Goal: Task Accomplishment & Management: Use online tool/utility

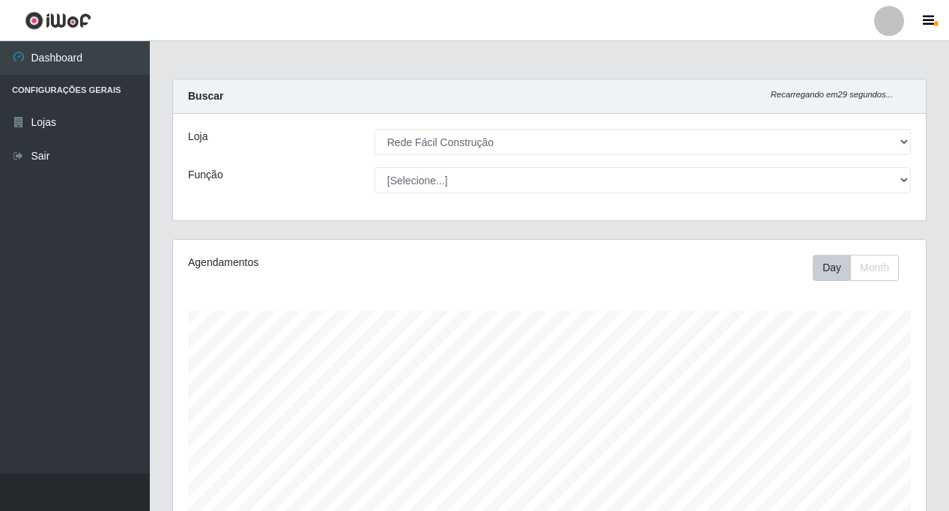
select select "318"
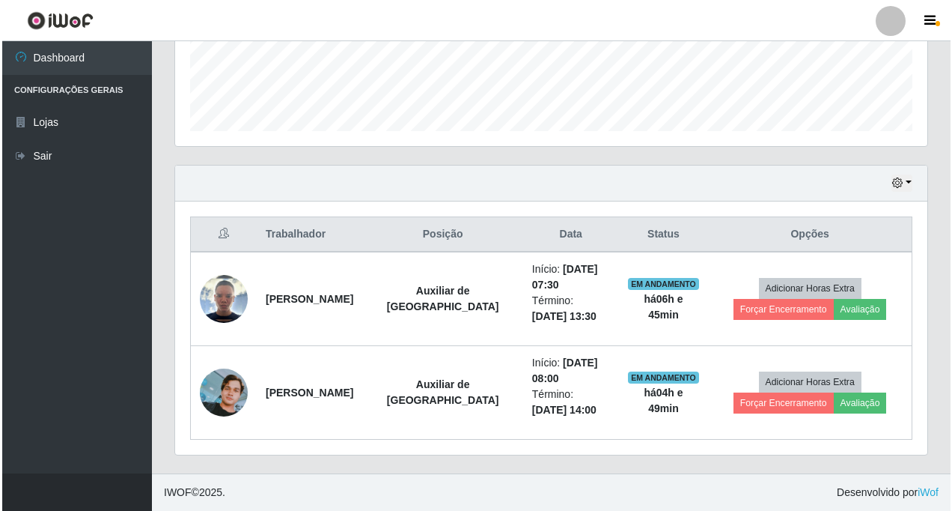
scroll to position [311, 752]
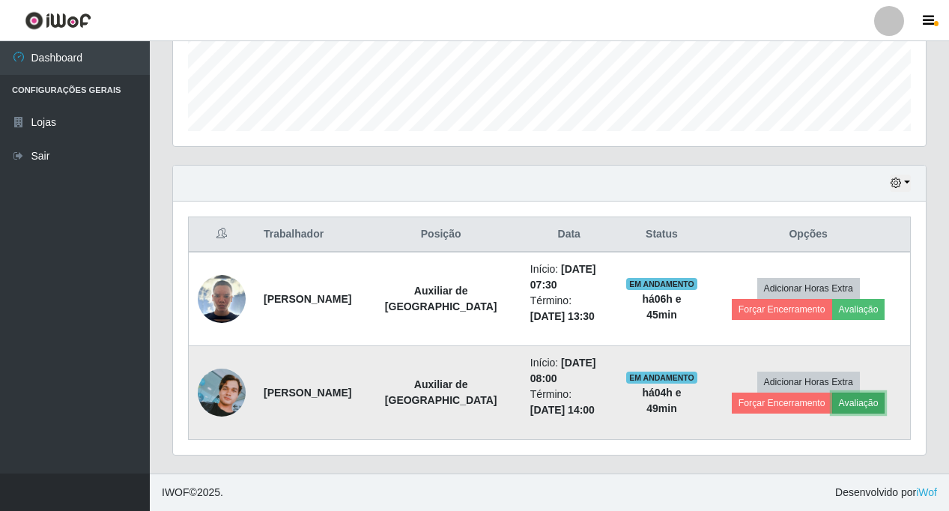
click at [860, 403] on button "Avaliação" at bounding box center [858, 402] width 53 height 21
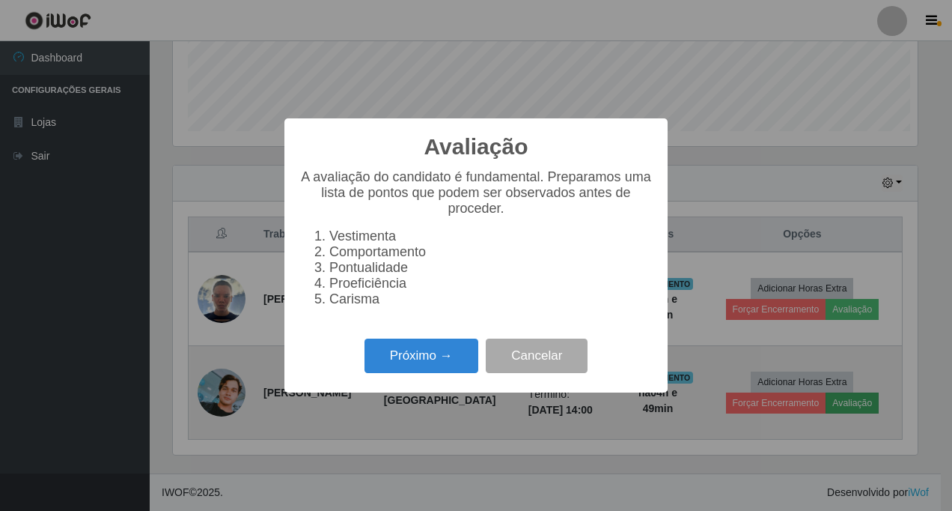
scroll to position [311, 745]
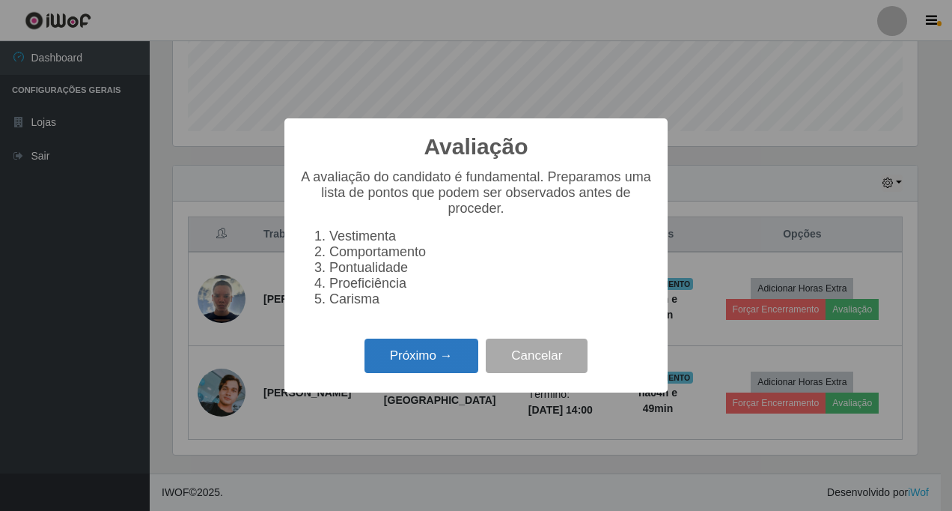
click at [421, 368] on button "Próximo →" at bounding box center [422, 355] width 114 height 35
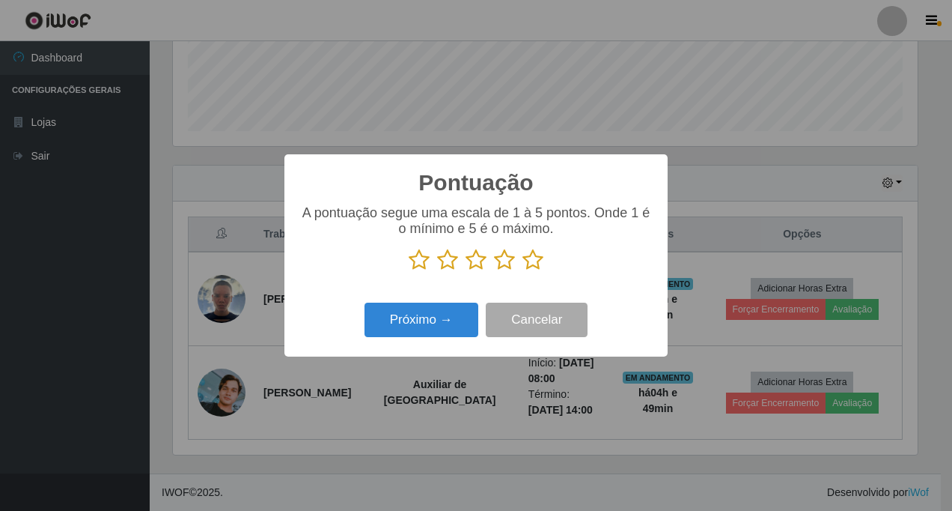
scroll to position [748444, 748009]
click at [417, 258] on icon at bounding box center [419, 260] width 21 height 22
click at [409, 271] on input "radio" at bounding box center [409, 271] width 0 height 0
click at [414, 321] on button "Próximo →" at bounding box center [422, 319] width 114 height 35
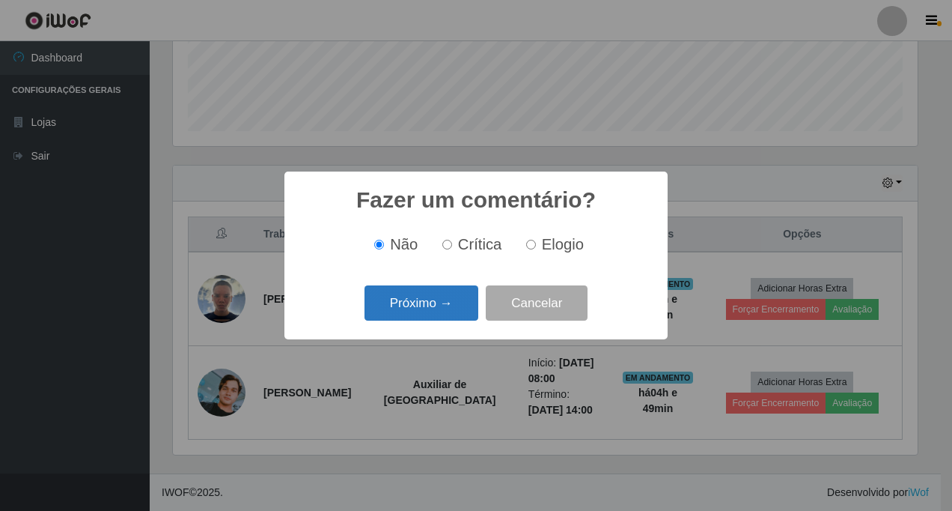
click at [418, 308] on button "Próximo →" at bounding box center [422, 302] width 114 height 35
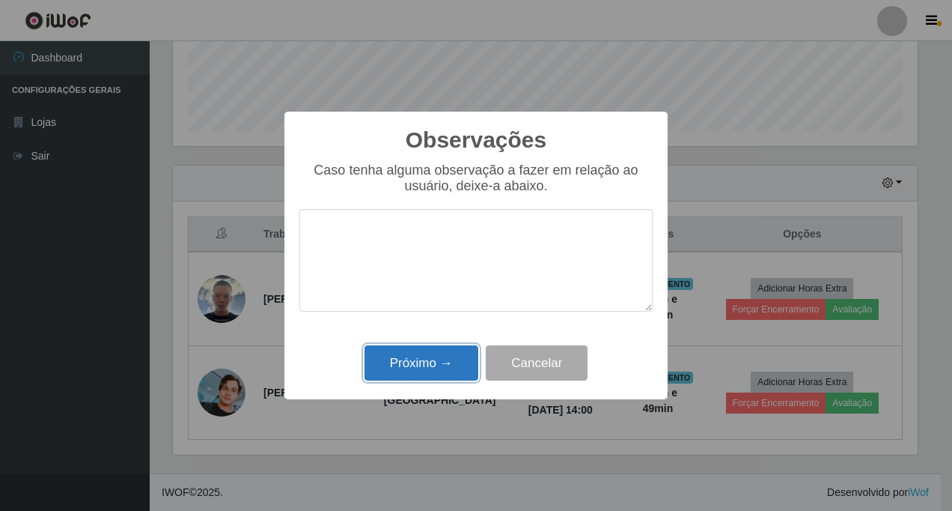
click at [401, 362] on button "Próximo →" at bounding box center [422, 362] width 114 height 35
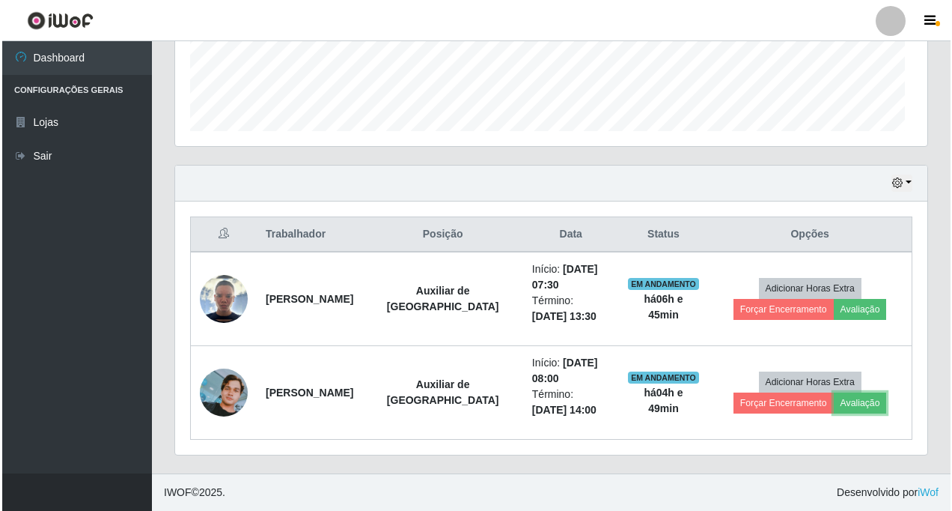
scroll to position [311, 752]
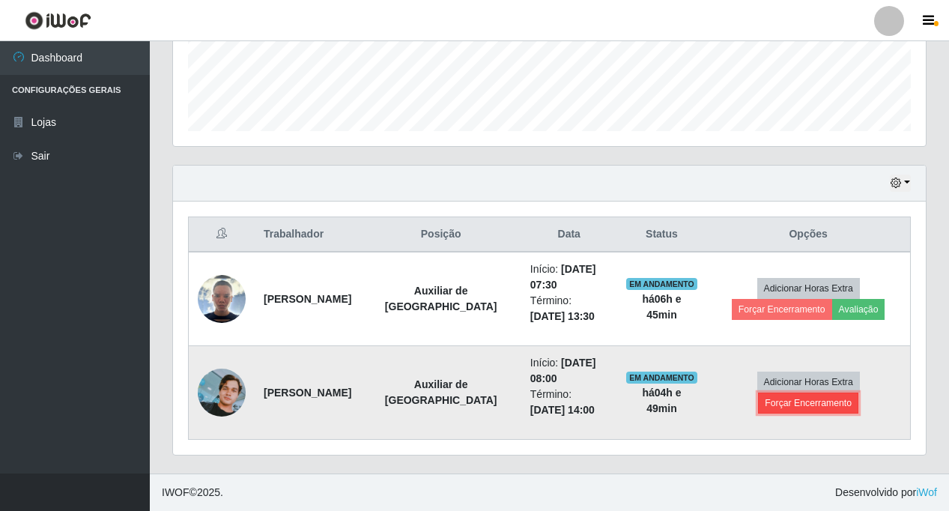
click at [818, 405] on button "Forçar Encerramento" at bounding box center [808, 402] width 100 height 21
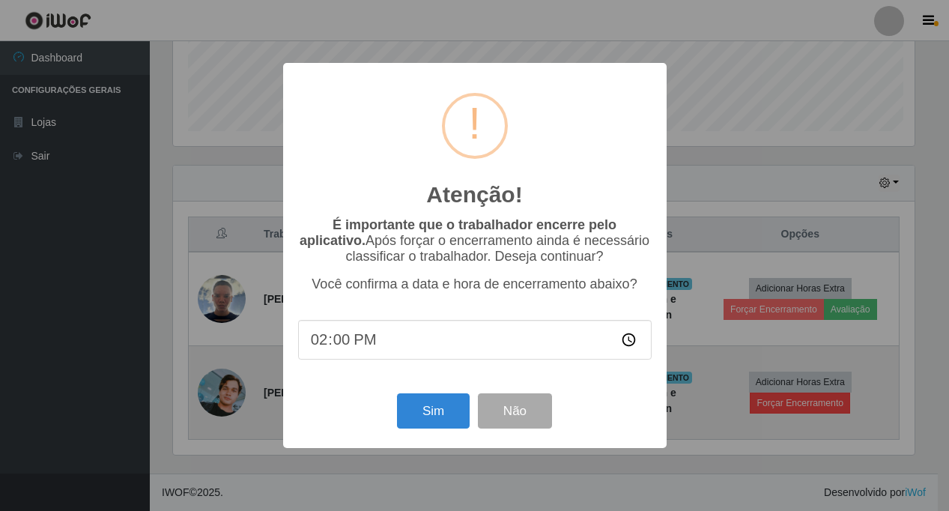
scroll to position [311, 745]
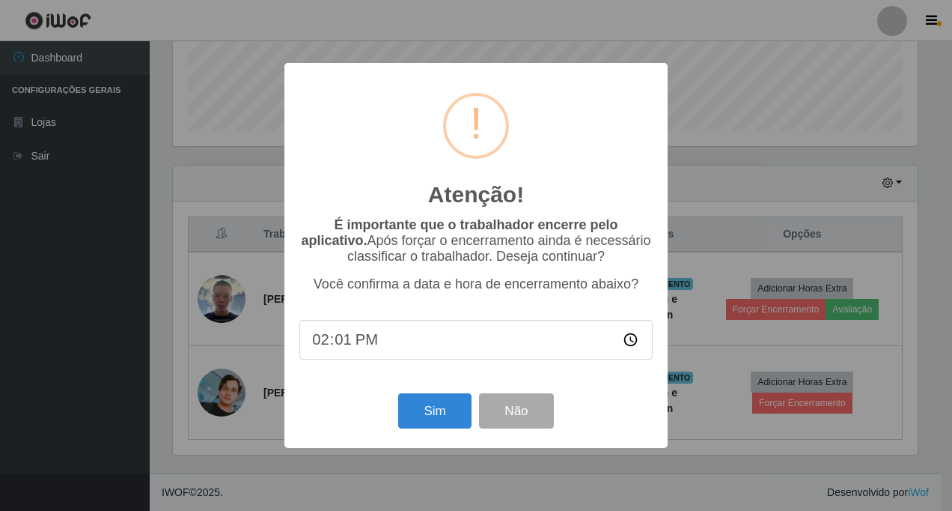
type input "14:10"
click at [422, 416] on button "Sim" at bounding box center [434, 410] width 73 height 35
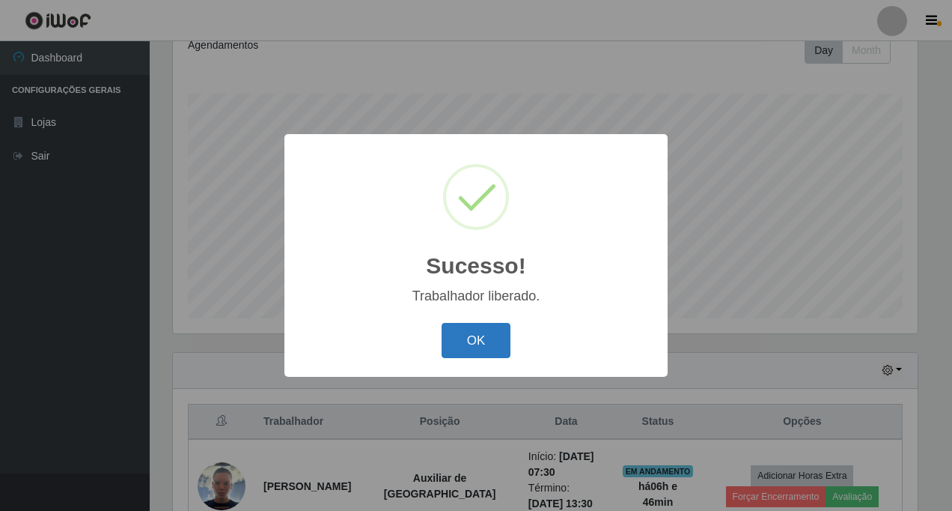
click at [459, 347] on button "OK" at bounding box center [477, 340] width 70 height 35
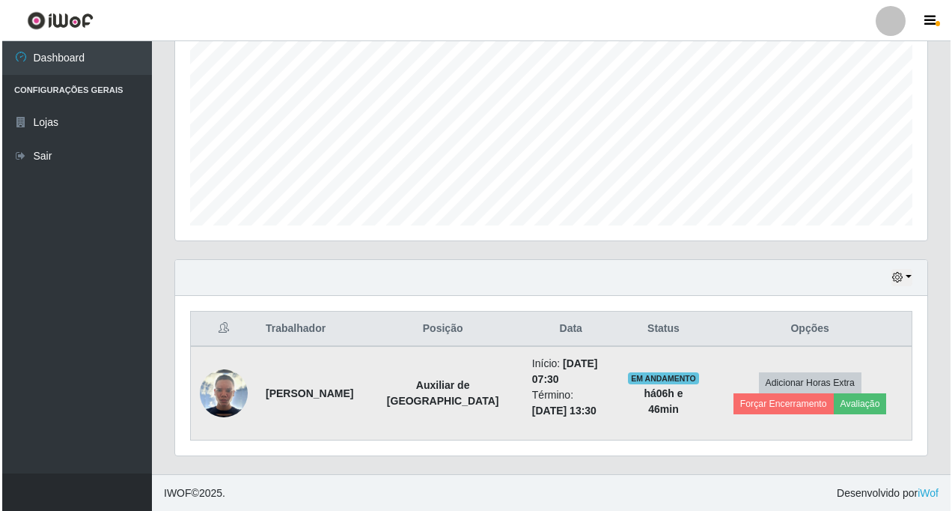
scroll to position [311, 0]
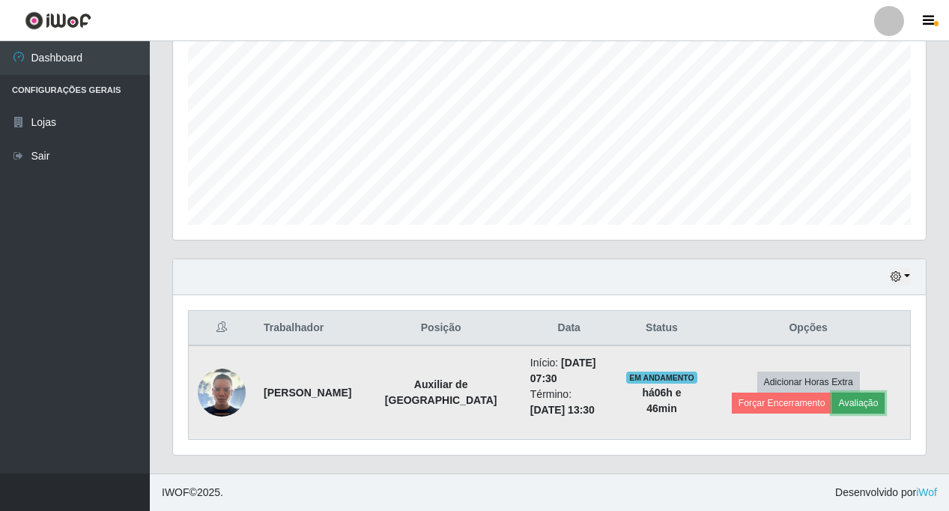
click at [857, 398] on button "Avaliação" at bounding box center [858, 402] width 53 height 21
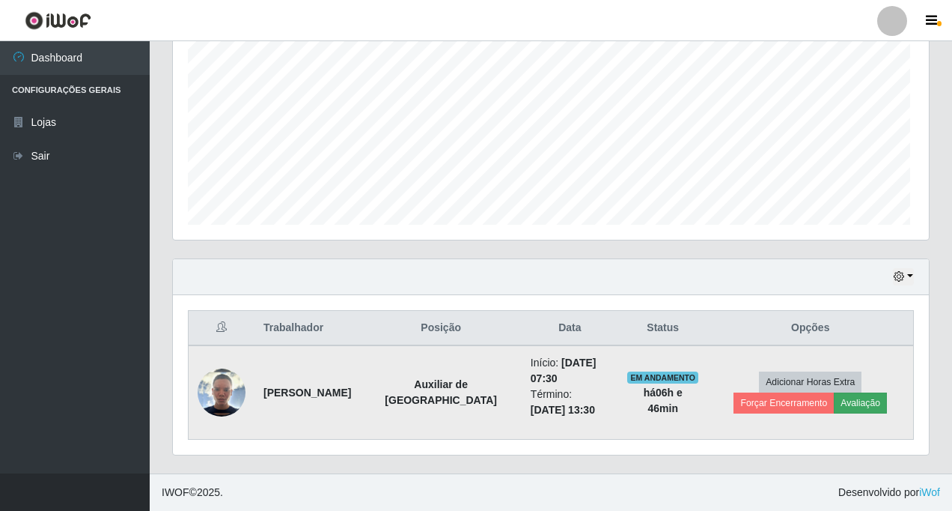
scroll to position [311, 745]
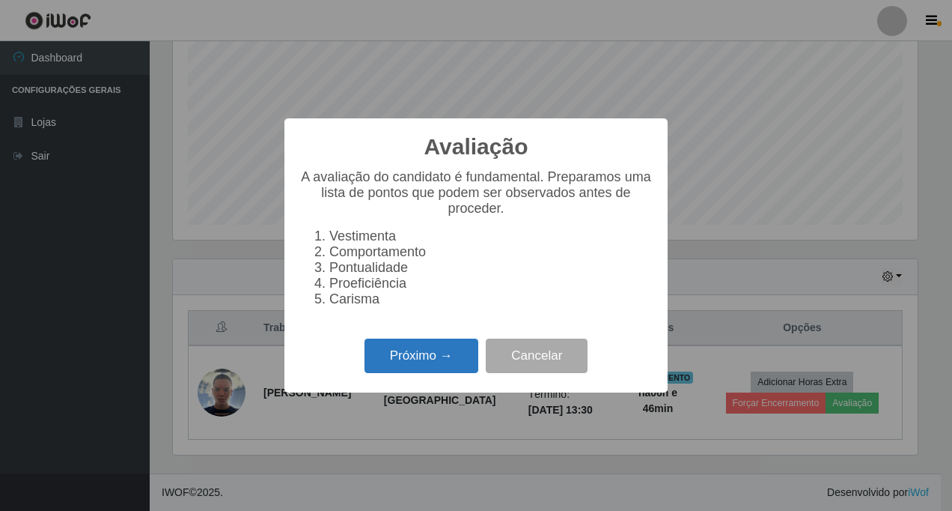
click at [378, 362] on button "Próximo →" at bounding box center [422, 355] width 114 height 35
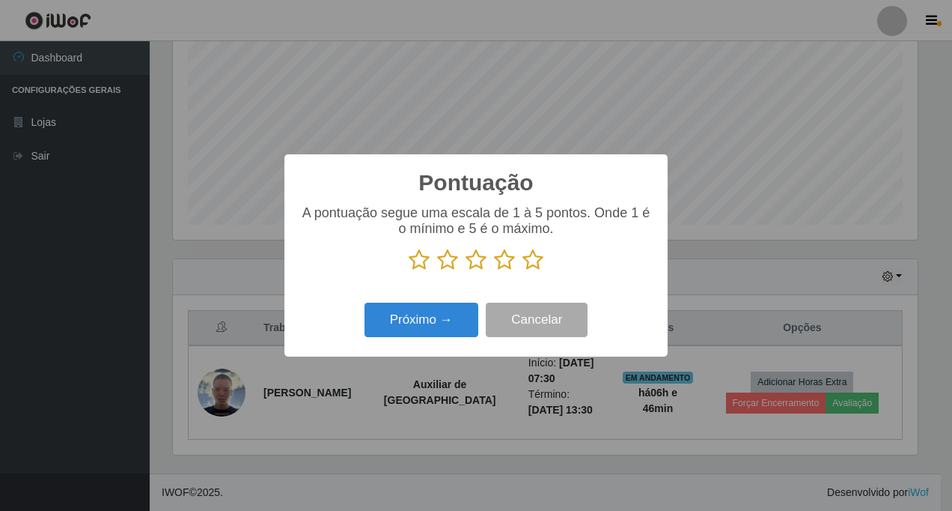
scroll to position [748444, 748009]
click at [535, 258] on icon at bounding box center [533, 260] width 21 height 22
click at [523, 271] on input "radio" at bounding box center [523, 271] width 0 height 0
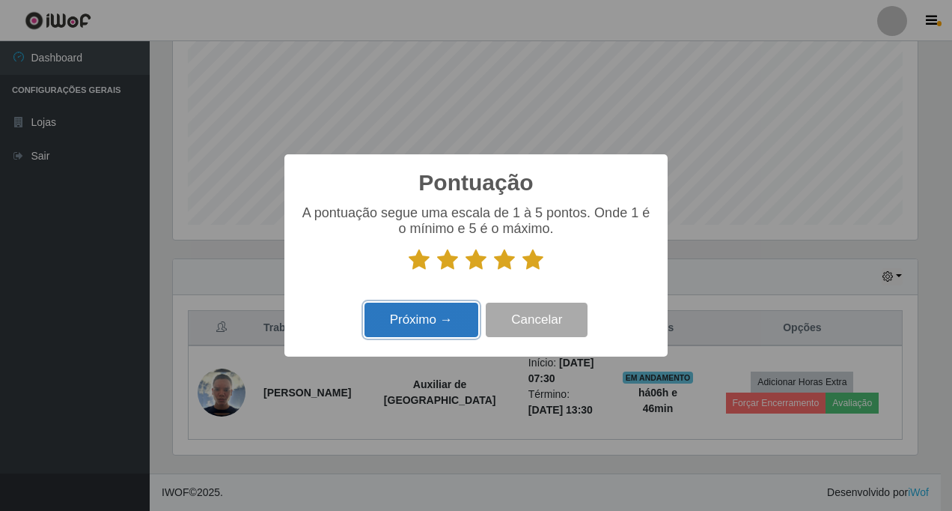
click at [409, 320] on button "Próximo →" at bounding box center [422, 319] width 114 height 35
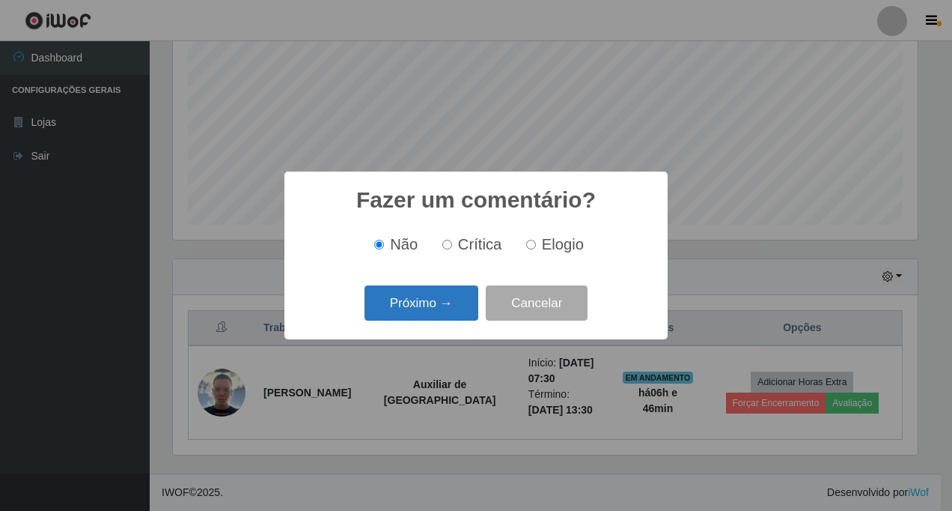
click at [419, 308] on button "Próximo →" at bounding box center [422, 302] width 114 height 35
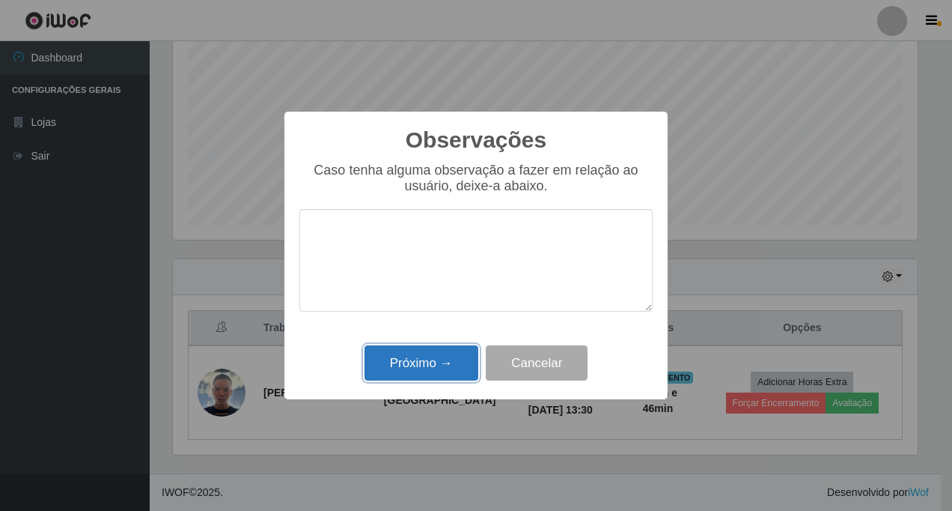
click at [406, 357] on button "Próximo →" at bounding box center [422, 362] width 114 height 35
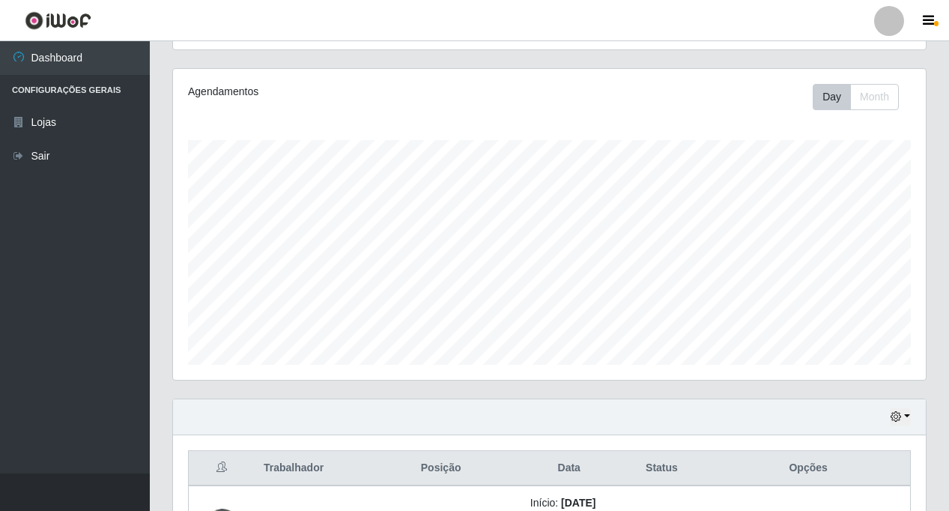
scroll to position [311, 0]
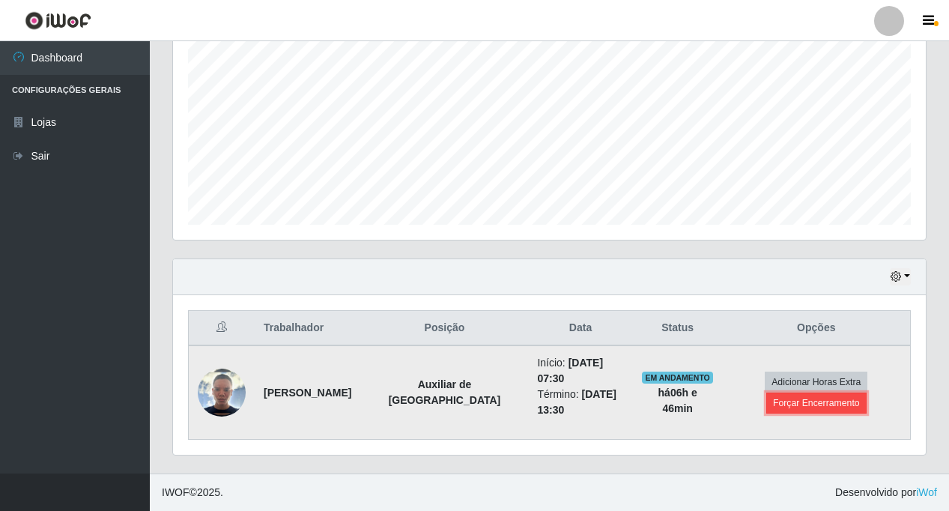
click at [811, 402] on button "Forçar Encerramento" at bounding box center [816, 402] width 100 height 21
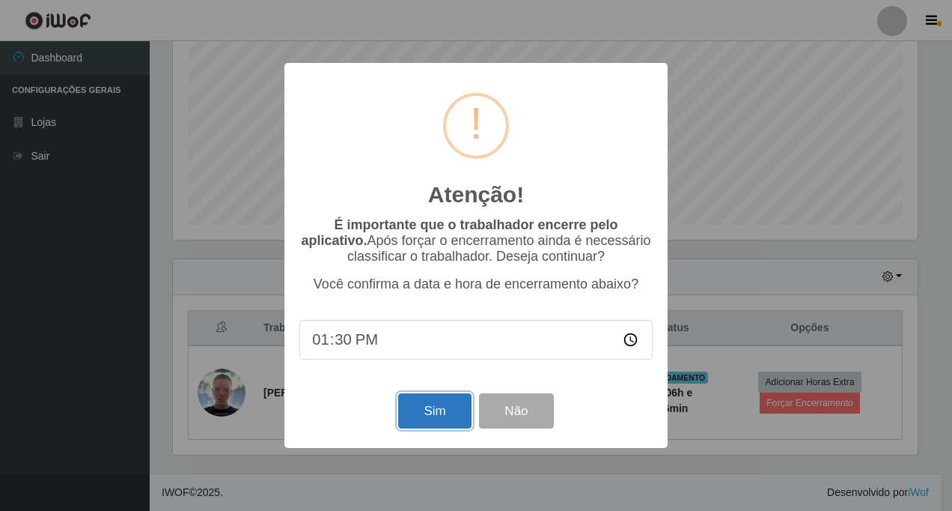
click at [427, 413] on button "Sim" at bounding box center [434, 410] width 73 height 35
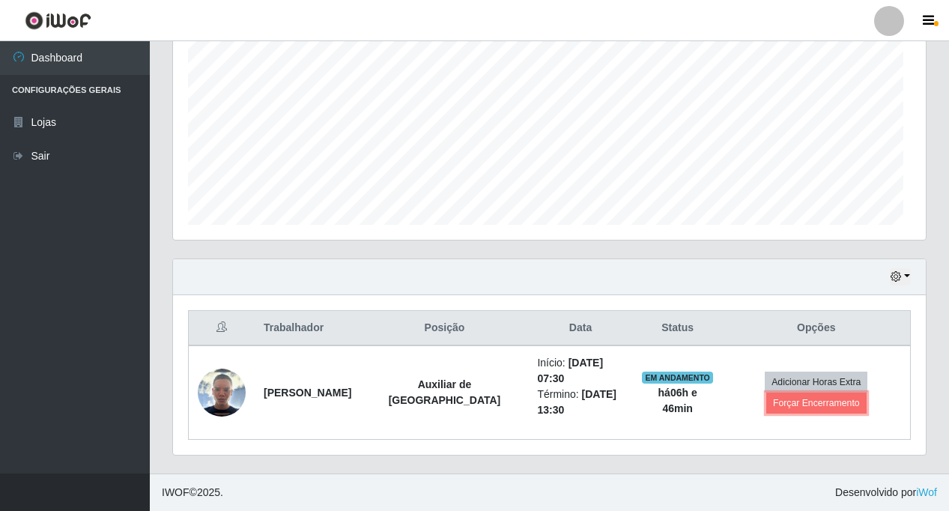
scroll to position [0, 0]
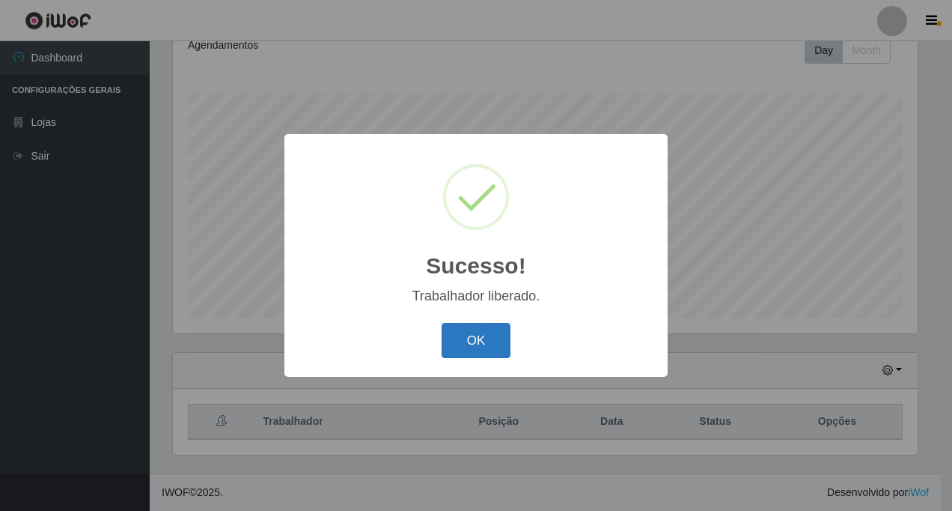
click at [466, 343] on button "OK" at bounding box center [477, 340] width 70 height 35
